Goal: Complete application form: Complete application form

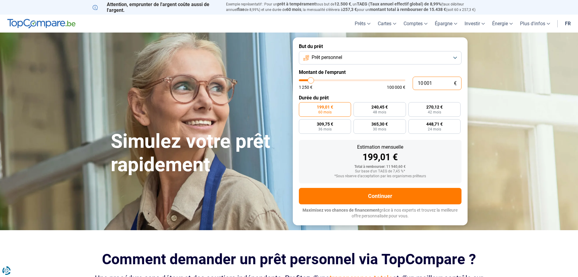
click at [441, 78] on input "10 001" at bounding box center [437, 82] width 49 height 13
type input "1 000"
type input "1250"
type input "100"
type input "1250"
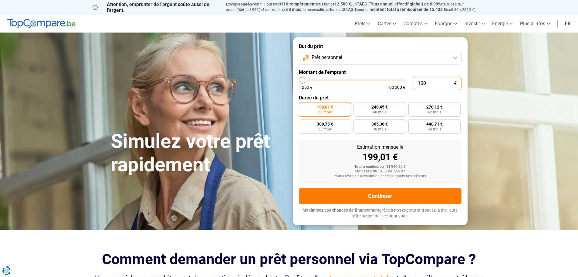
type input "10"
type input "1250"
type input "1"
type input "1250"
type input "0"
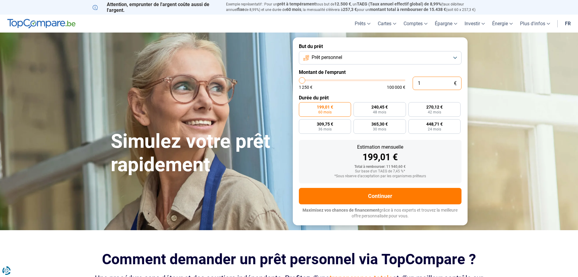
type input "1250"
type input "8"
type input "1250"
type input "80"
type input "1250"
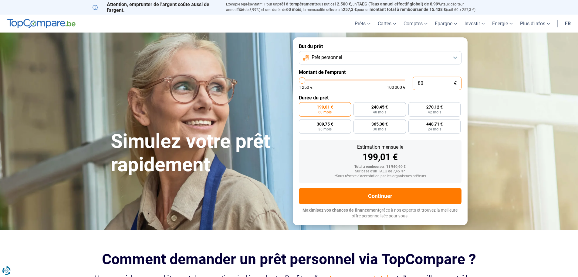
type input "800"
type input "1250"
type input "8 000"
type input "8000"
radio input "true"
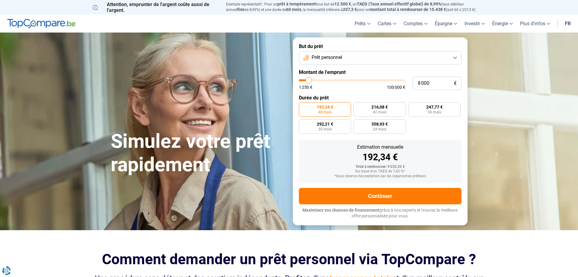
click at [501, 143] on section "Simulez votre prêt rapidement Simulez votre prêt rapidement But du prêt Prêt pe…" at bounding box center [289, 130] width 578 height 197
type input "10 000"
type input "10000"
type input "10 250"
type input "10250"
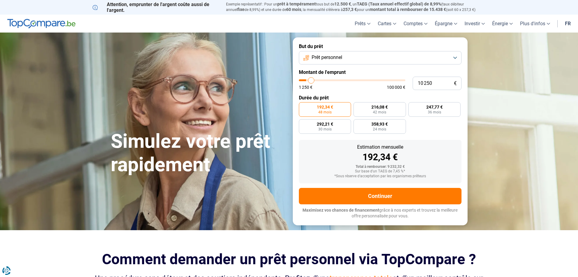
type input "11 000"
type input "11000"
type input "11 250"
type input "11250"
type input "11 500"
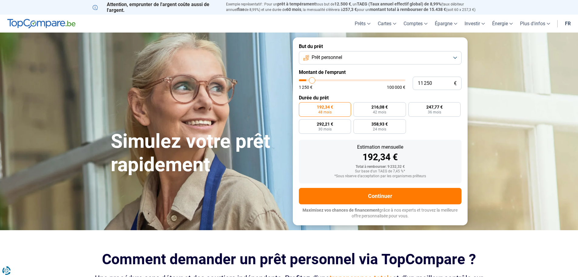
type input "11500"
type input "11 750"
type input "11750"
type input "12 000"
type input "12000"
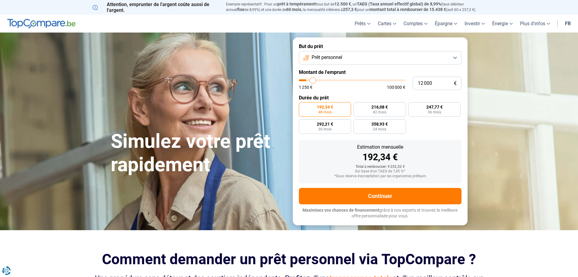
type input "12 750"
type input "12750"
type input "13 000"
type input "13000"
type input "13 250"
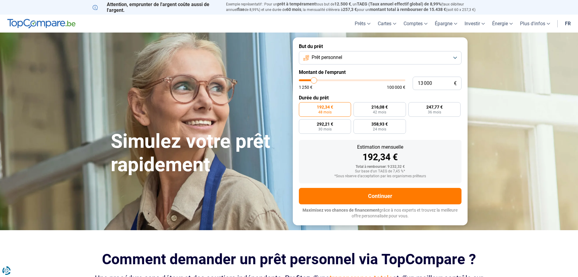
type input "13250"
type input "13 500"
type input "13500"
type input "14 000"
type input "14000"
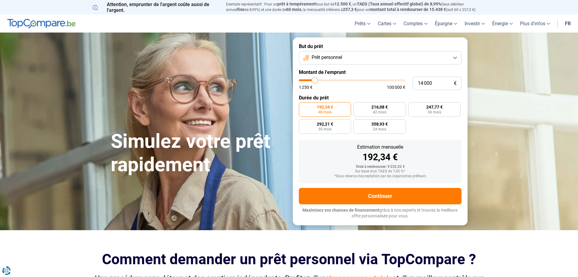
type input "13 500"
type input "13500"
type input "13 250"
type input "13250"
type input "13 000"
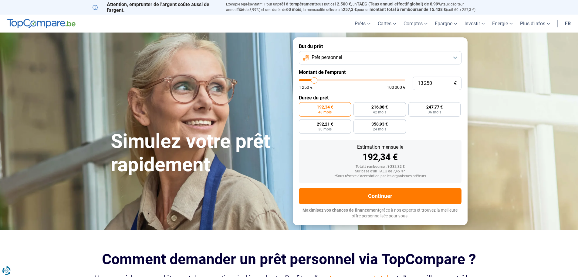
type input "13000"
type input "12 750"
type input "12750"
type input "12 500"
type input "12500"
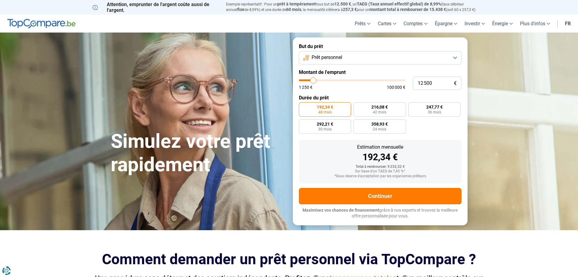
type input "12 000"
type input "12000"
type input "11 500"
type input "11500"
type input "11 000"
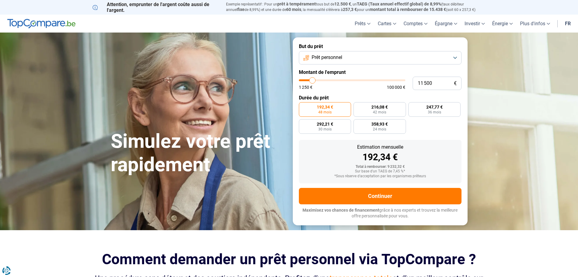
type input "11000"
type input "10 500"
type input "10500"
type input "10 250"
type input "10250"
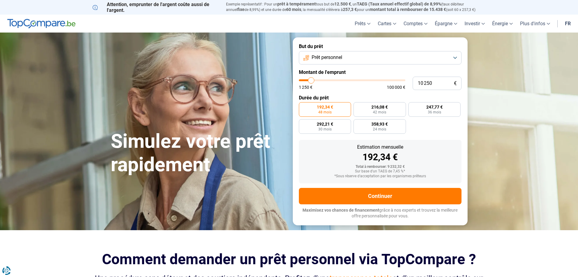
type input "10 000"
type input "10000"
type input "9 750"
type input "9750"
type input "9 500"
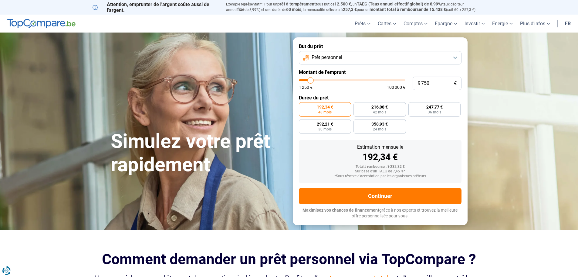
type input "9500"
type input "9 000"
type input "9000"
type input "8 750"
type input "8750"
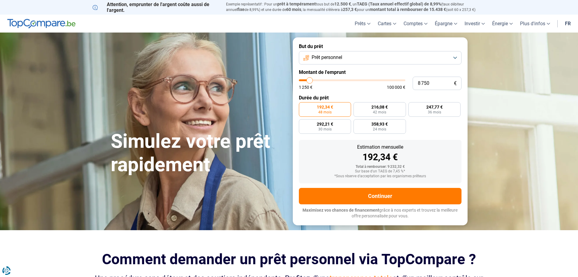
type input "8 500"
type input "8500"
type input "8 250"
drag, startPoint x: 311, startPoint y: 78, endPoint x: 309, endPoint y: 82, distance: 3.7
type input "8250"
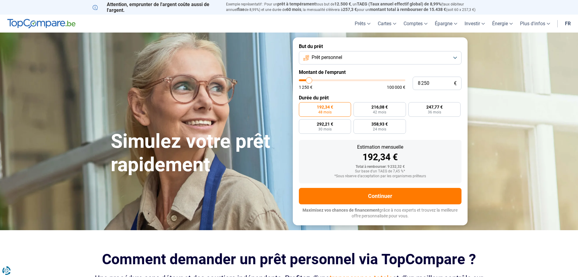
click at [309, 81] on input "range" at bounding box center [352, 80] width 107 height 2
click at [325, 110] on span "48 mois" at bounding box center [324, 112] width 13 height 4
click at [303, 106] on input "198,35 € 48 mois" at bounding box center [301, 104] width 4 height 4
click at [455, 56] on button "Prêt personnel" at bounding box center [380, 57] width 163 height 13
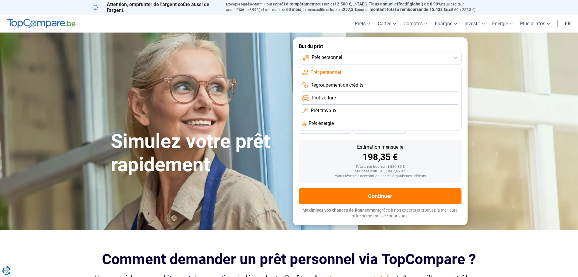
click at [322, 72] on span "Prêt personnel" at bounding box center [326, 72] width 31 height 7
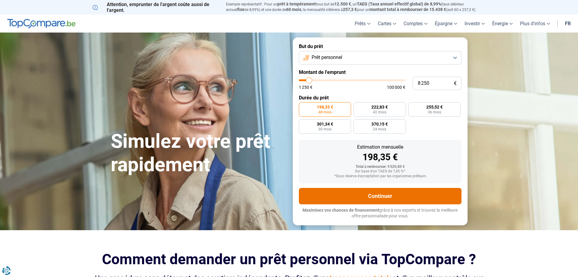
click at [379, 194] on button "Continuer" at bounding box center [380, 196] width 163 height 16
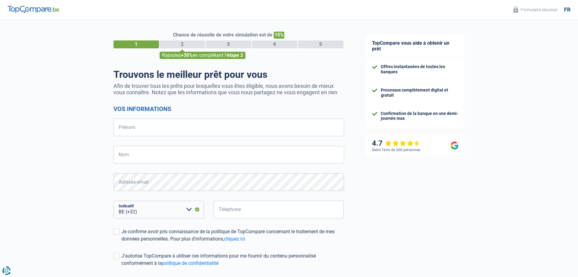
select select "32"
click at [141, 128] on input "Prénom" at bounding box center [229, 127] width 231 height 18
type input "[PERSON_NAME]"
type input "Darthoit"
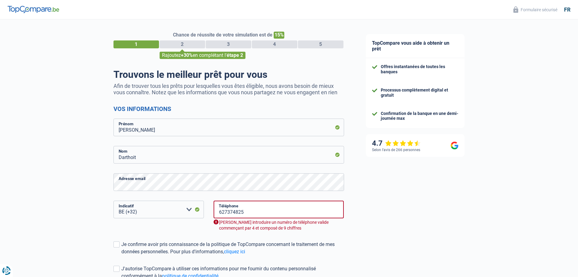
click at [418, 201] on div "TopCompare vous aide à obtenir un prêt Offres instantanées de toutes les banque…" at bounding box center [466, 180] width 223 height 323
click at [116, 243] on span at bounding box center [117, 244] width 6 height 6
click at [121, 255] on input "Je confirme avoir pris connaissance de la politique de TopCompare concernant le…" at bounding box center [121, 255] width 0 height 0
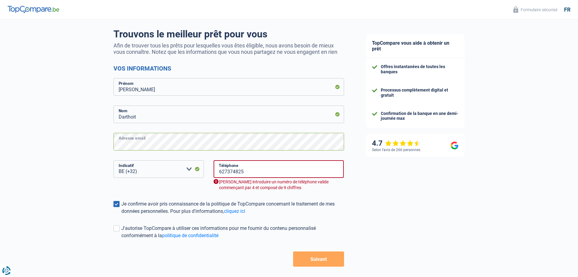
scroll to position [66, 0]
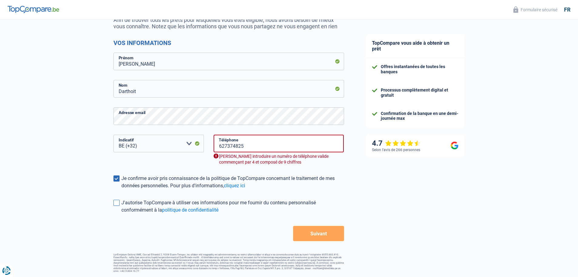
click at [116, 203] on span at bounding box center [117, 202] width 6 height 6
click at [121, 213] on input "J'autorise TopCompare à utiliser ces informations pour me fournir du contenu pe…" at bounding box center [121, 213] width 0 height 0
click at [218, 146] on input "627374825" at bounding box center [279, 143] width 131 height 18
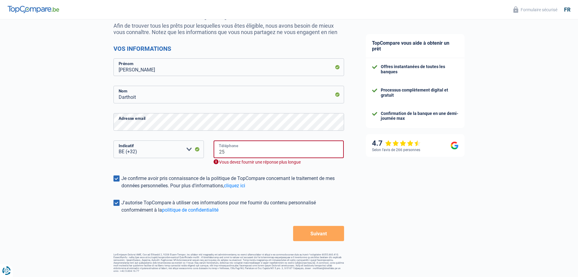
type input "5"
type input "56489923"
click at [323, 178] on div "Je confirme avoir pris connaissance de la politique de TopCompare concernant le…" at bounding box center [232, 182] width 223 height 15
click at [121, 189] on input "Je confirme avoir pris connaissance de la politique de TopCompare concernant le…" at bounding box center [121, 189] width 0 height 0
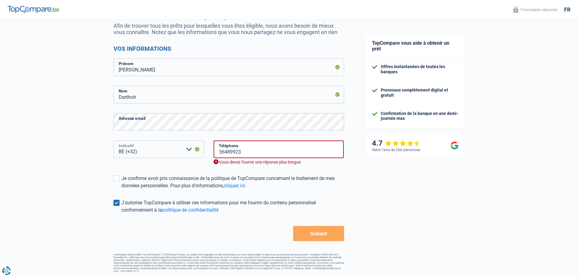
click at [189, 150] on select "BE (+32) LU (+352) Veuillez sélectionner une option" at bounding box center [159, 149] width 90 height 18
click at [383, 203] on div "TopCompare vous aide à obtenir un prêt Offres instantanées de toutes les banque…" at bounding box center [466, 117] width 223 height 317
